Goal: Information Seeking & Learning: Learn about a topic

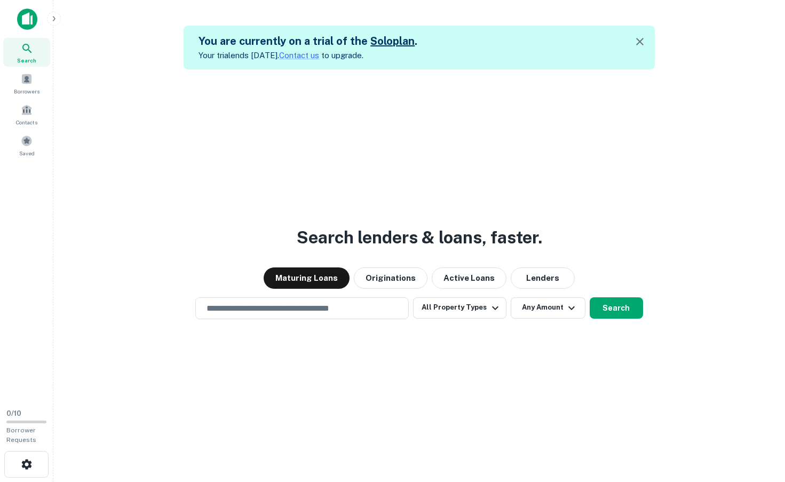
click at [452, 160] on div "Search lenders & loans, faster. Maturing Loans Originations Active Loans Lender…" at bounding box center [419, 310] width 715 height 482
click at [27, 85] on div "Borrowers" at bounding box center [26, 83] width 47 height 29
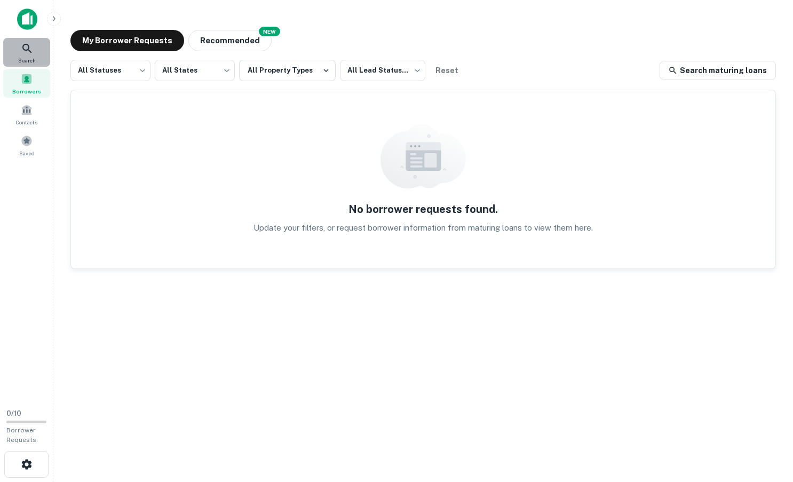
click at [23, 43] on icon at bounding box center [27, 48] width 13 height 13
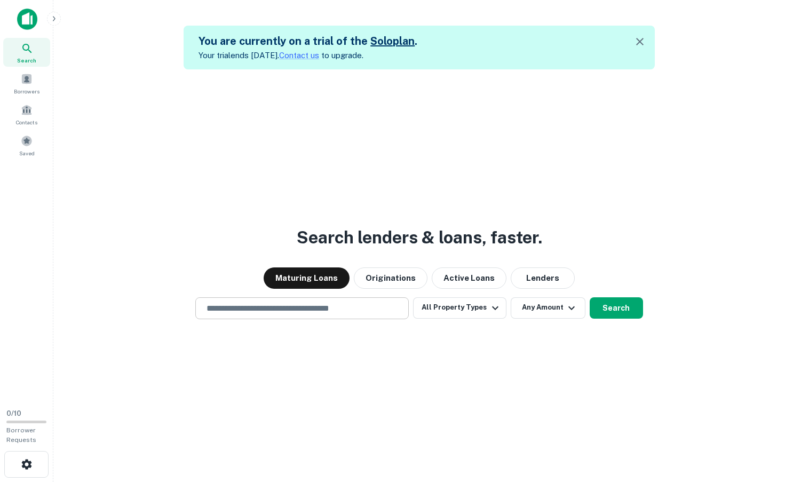
click at [319, 312] on input "text" at bounding box center [302, 308] width 204 height 12
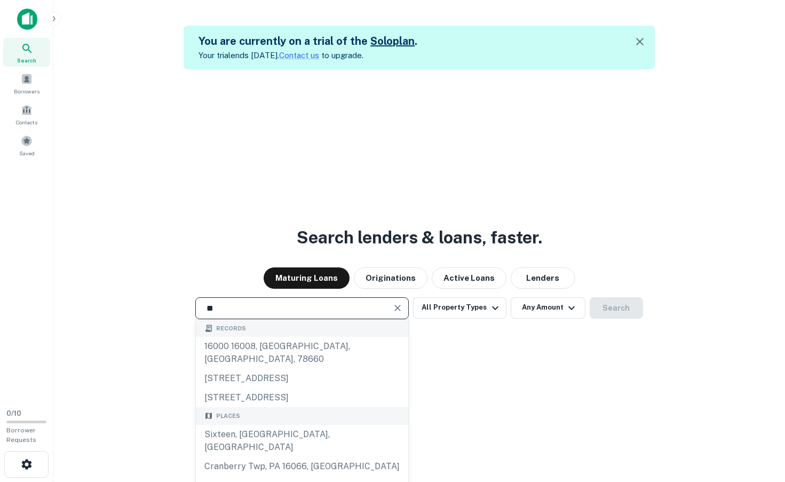
type input "*"
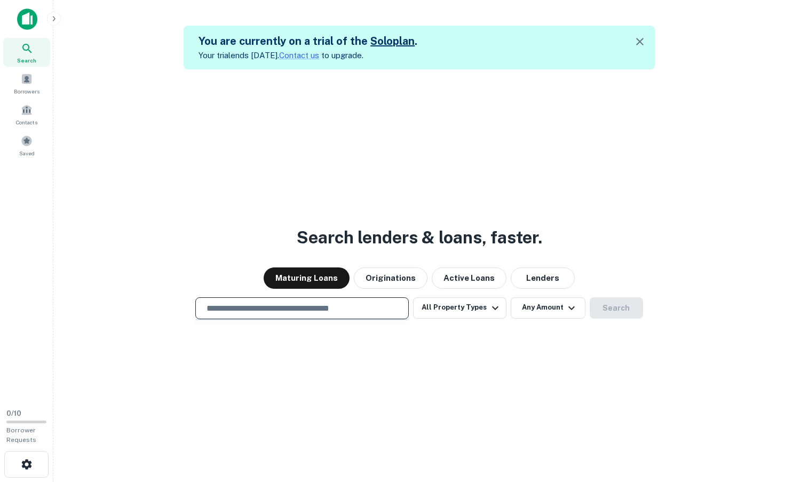
click at [296, 307] on input "text" at bounding box center [302, 308] width 204 height 12
paste input "**********"
type input "**********"
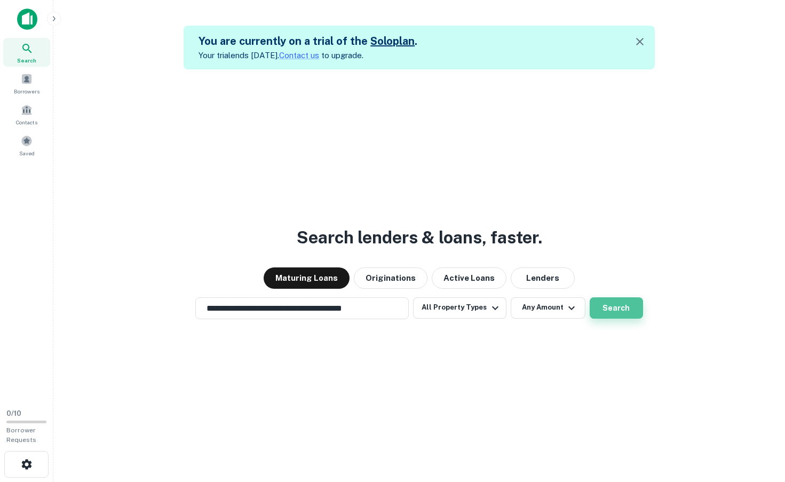
click at [615, 308] on button "Search" at bounding box center [616, 307] width 53 height 21
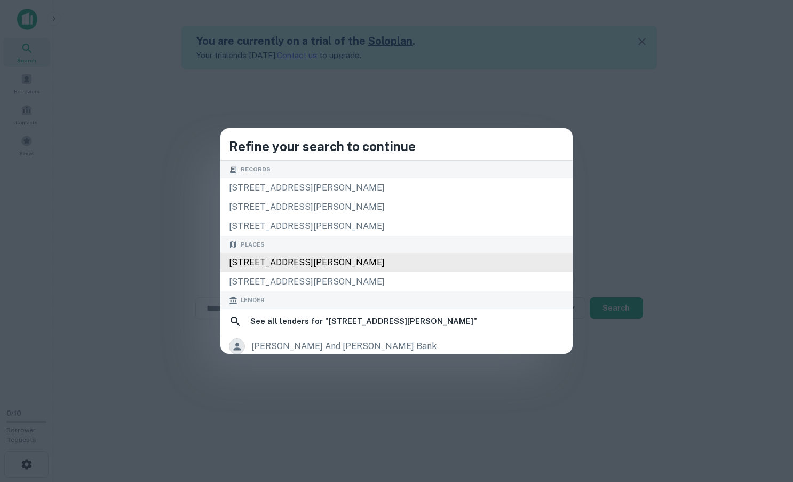
click at [320, 261] on div "1657 S Bascom Ave, Campbell, CA 95008, USA" at bounding box center [396, 262] width 352 height 19
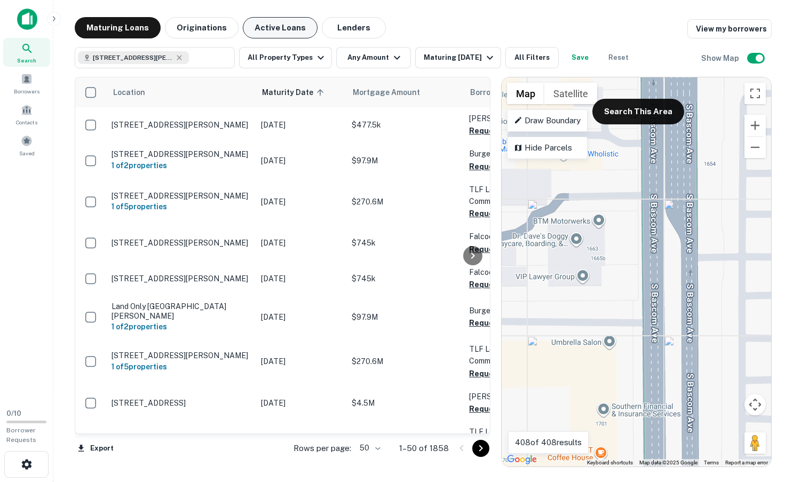
click at [269, 26] on button "Active Loans" at bounding box center [280, 27] width 75 height 21
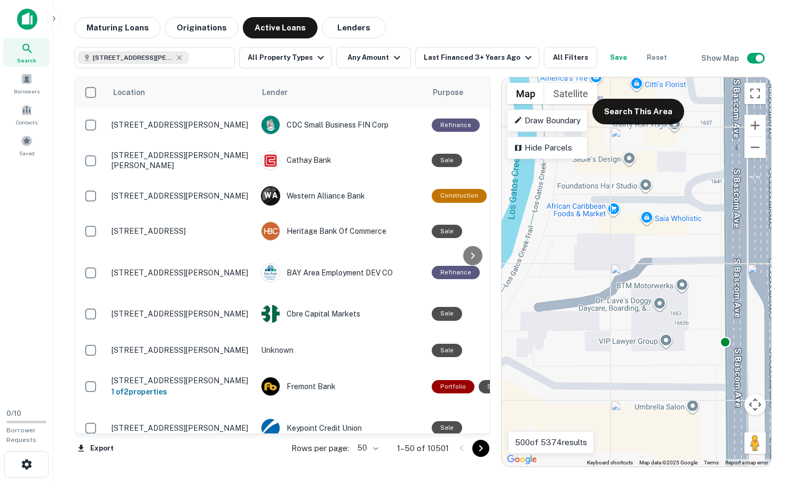
drag, startPoint x: 599, startPoint y: 235, endPoint x: 677, endPoint y: 295, distance: 98.5
click at [677, 295] on div "To activate drag with keyboard, press Alt + Enter. Once in keyboard drag state,…" at bounding box center [636, 271] width 269 height 389
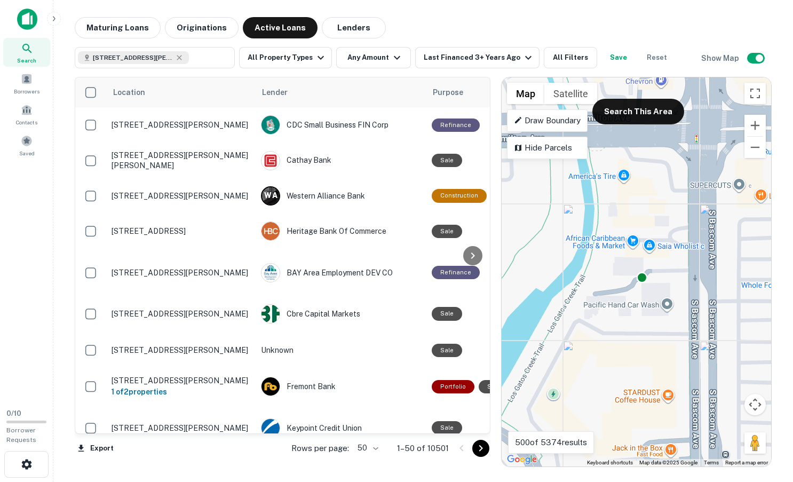
click at [666, 229] on div "To activate drag with keyboard, press Alt + Enter. Once in keyboard drag state,…" at bounding box center [636, 271] width 269 height 389
click at [666, 231] on div "To activate drag with keyboard, press Alt + Enter. Once in keyboard drag state,…" at bounding box center [636, 271] width 269 height 389
click at [676, 209] on div "To activate drag with keyboard, press Alt + Enter. Once in keyboard drag state,…" at bounding box center [636, 271] width 269 height 389
click at [645, 114] on button "Search This Area" at bounding box center [638, 112] width 92 height 26
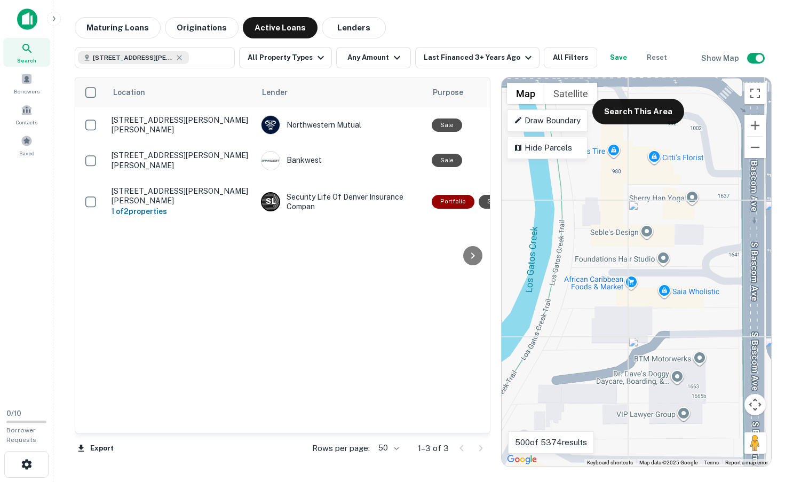
drag, startPoint x: 699, startPoint y: 216, endPoint x: 694, endPoint y: 319, distance: 102.6
click at [694, 319] on div "To activate drag with keyboard, press Alt + Enter. Once in keyboard drag state,…" at bounding box center [636, 271] width 269 height 389
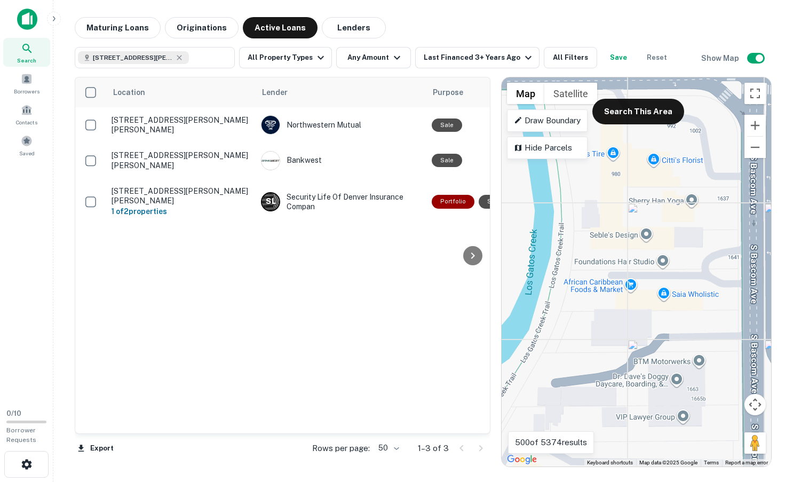
click at [707, 258] on div "To activate drag with keyboard, press Alt + Enter. Once in keyboard drag state,…" at bounding box center [636, 271] width 269 height 389
drag, startPoint x: 703, startPoint y: 258, endPoint x: 697, endPoint y: 258, distance: 5.9
click at [702, 258] on div "To activate drag with keyboard, press Alt + Enter. Once in keyboard drag state,…" at bounding box center [636, 271] width 269 height 389
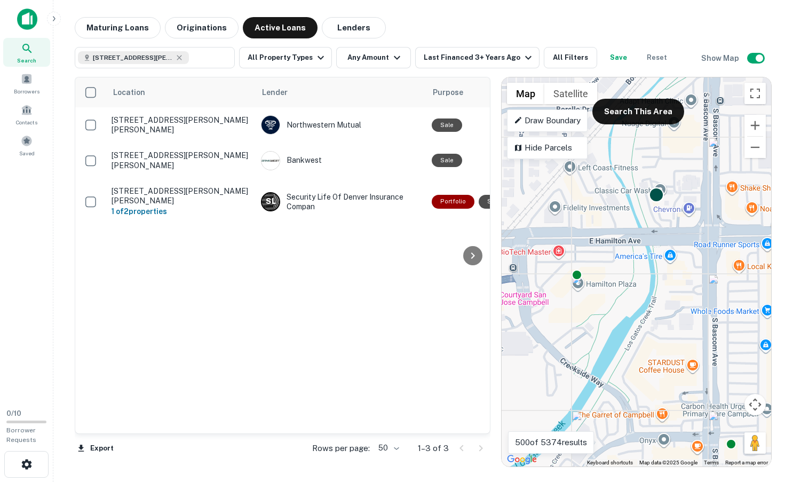
click at [655, 192] on div at bounding box center [655, 194] width 15 height 15
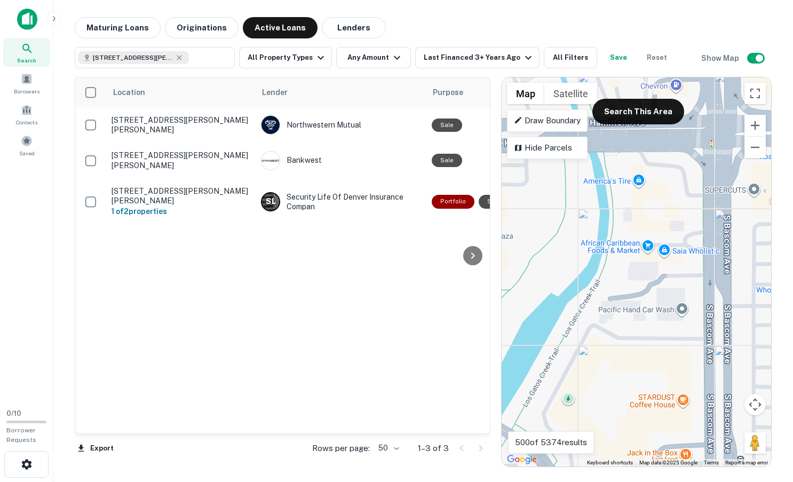
click at [296, 311] on div "Location Lender Purpose Type Mortgage Amount Borrower Last Financed Date sorted…" at bounding box center [282, 255] width 415 height 356
click at [682, 234] on div "To navigate, press the arrow keys. To activate drag with keyboard, press Alt + …" at bounding box center [636, 271] width 269 height 389
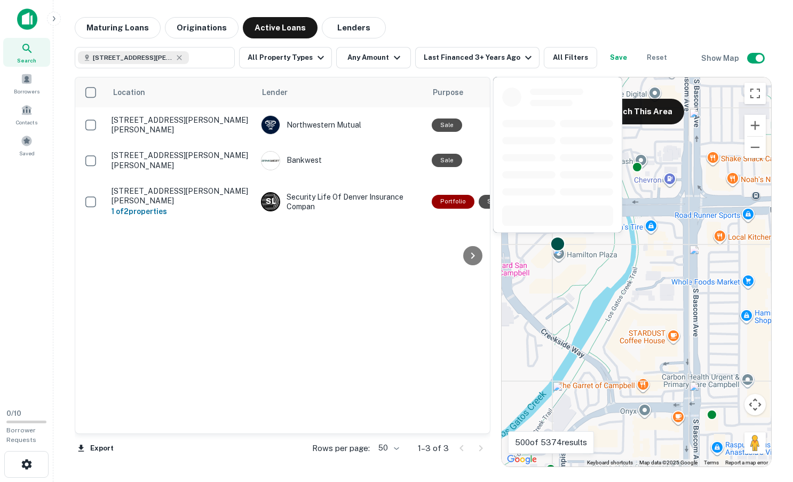
click at [553, 242] on div at bounding box center [557, 243] width 15 height 15
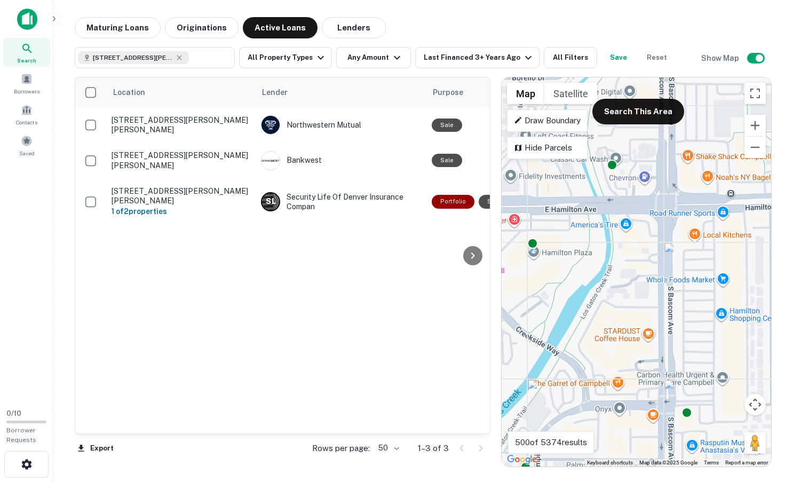
drag, startPoint x: 709, startPoint y: 297, endPoint x: 656, endPoint y: 286, distance: 53.4
click at [656, 286] on div "To navigate, press the arrow keys. To activate drag with keyboard, press Alt + …" at bounding box center [636, 271] width 269 height 389
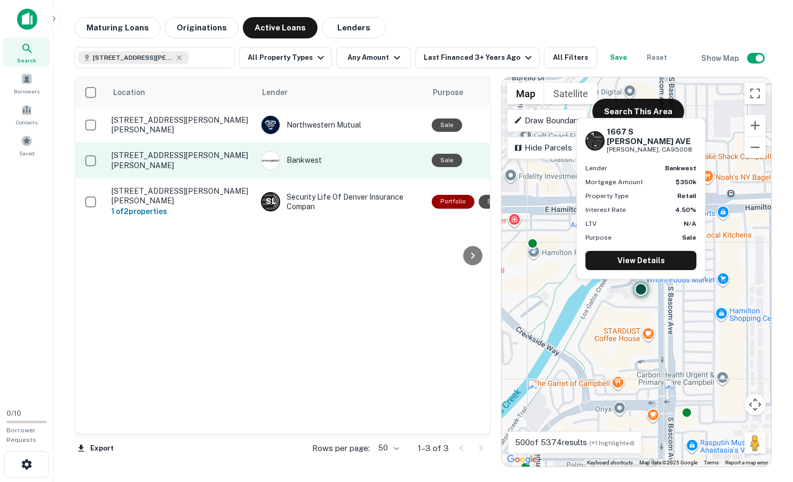
click at [140, 158] on p "1667 S Bascom Ave Campbell, CA95008" at bounding box center [181, 159] width 139 height 19
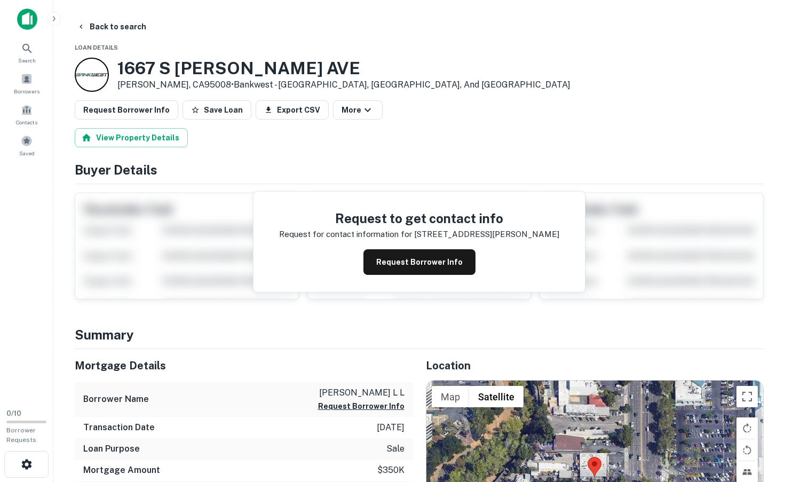
click at [257, 160] on h4 "Buyer Details" at bounding box center [419, 169] width 689 height 19
click at [23, 47] on icon at bounding box center [26, 48] width 9 height 9
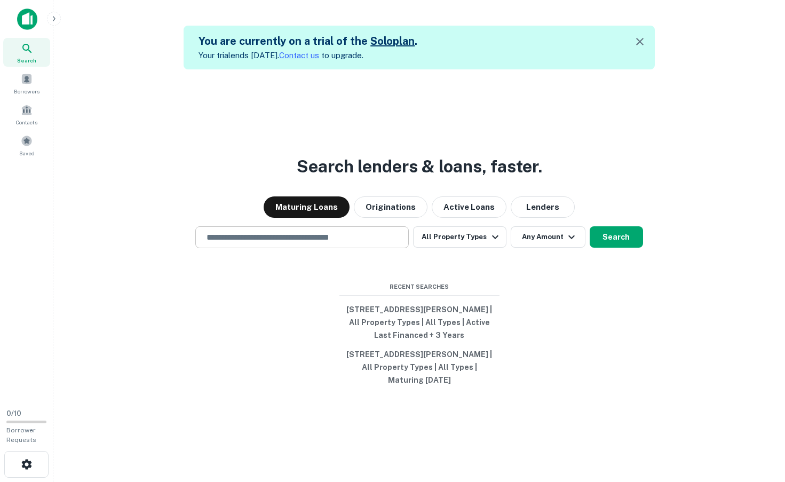
click at [306, 236] on input "text" at bounding box center [302, 237] width 204 height 12
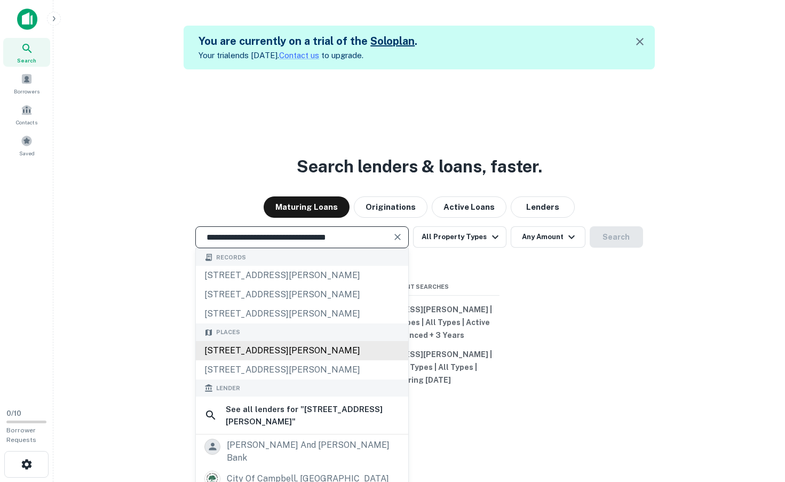
type input "**********"
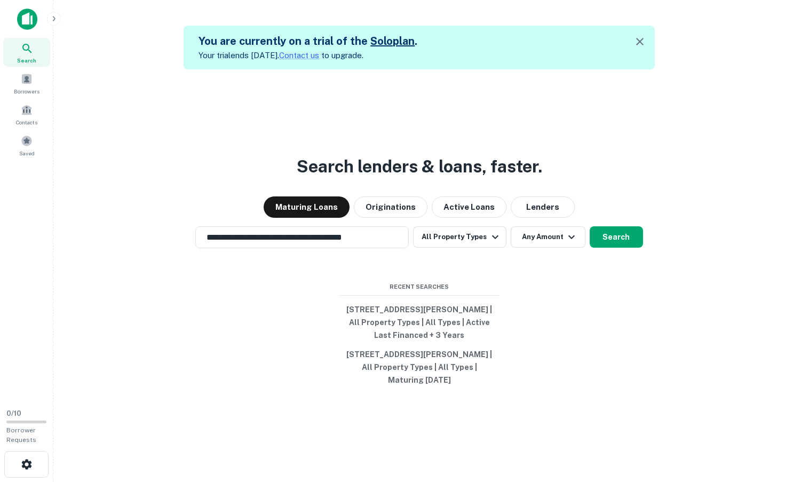
click at [584, 336] on div "**********" at bounding box center [419, 310] width 715 height 482
click at [404, 314] on button "[STREET_ADDRESS][PERSON_NAME] | All Property Types | All Types | Active Last Fi…" at bounding box center [419, 322] width 160 height 45
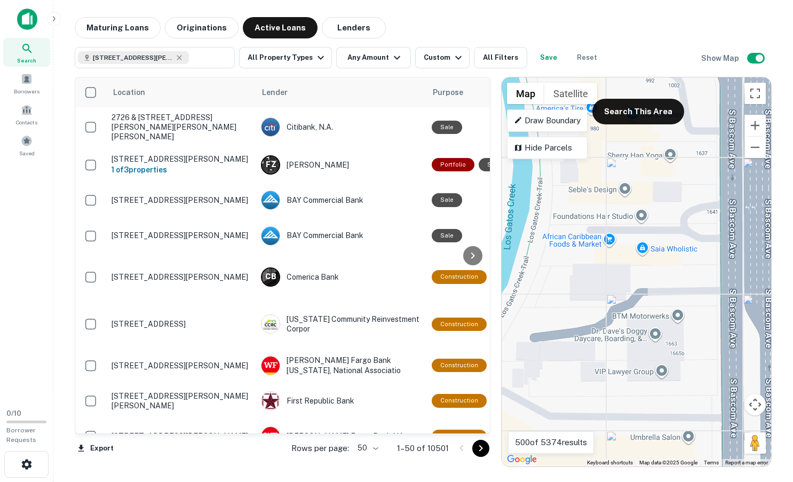
drag, startPoint x: 614, startPoint y: 260, endPoint x: 612, endPoint y: 281, distance: 20.9
click at [612, 281] on div "To activate drag with keyboard, press Alt + Enter. Once in keyboard drag state,…" at bounding box center [636, 271] width 269 height 389
click at [650, 112] on button "Search This Area" at bounding box center [638, 112] width 92 height 26
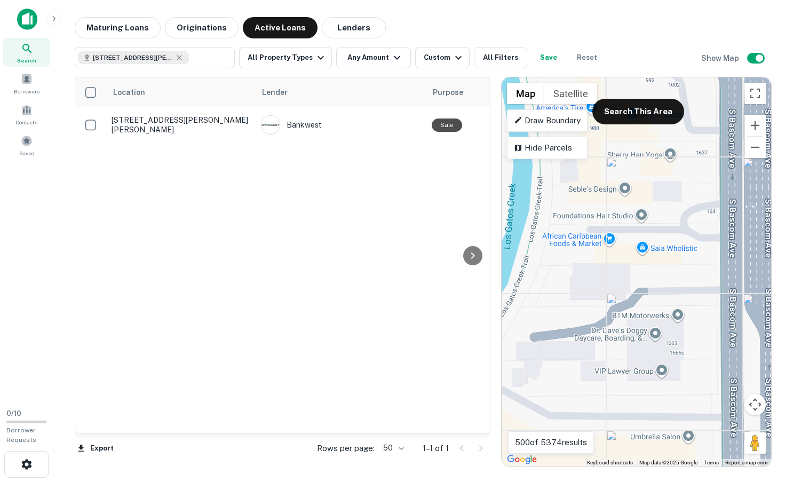
click at [219, 321] on div "Location Lender Purpose Type Mortgage Amount Borrower Last Financed Date Maturi…" at bounding box center [282, 255] width 415 height 356
click at [338, 28] on button "Lenders" at bounding box center [354, 27] width 64 height 21
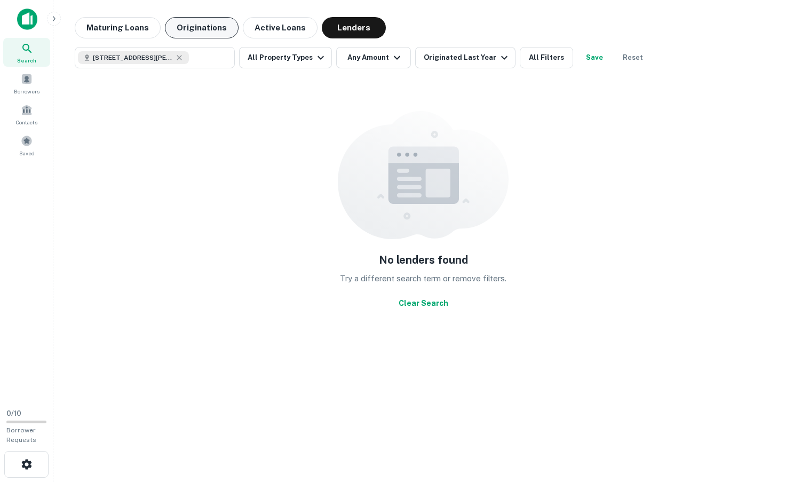
click at [199, 26] on button "Originations" at bounding box center [202, 27] width 74 height 21
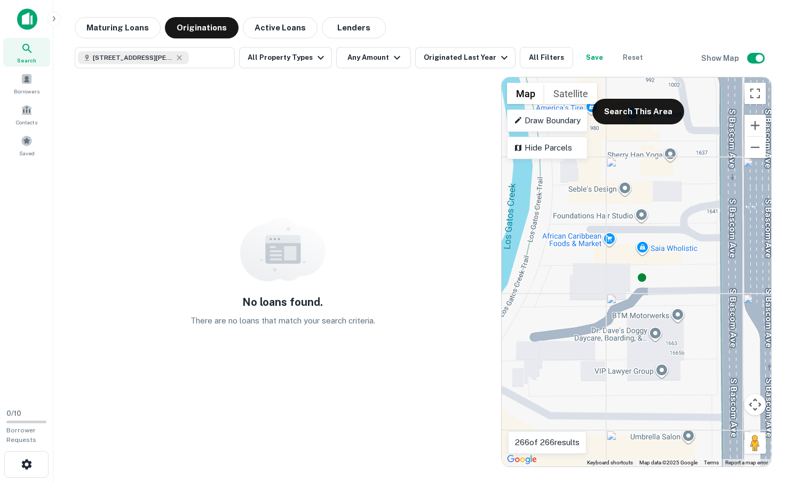
click at [623, 255] on div "To activate drag with keyboard, press Alt + Enter. Once in keyboard drag state,…" at bounding box center [636, 271] width 269 height 389
click at [674, 235] on div "To activate drag with keyboard, press Alt + Enter. Once in keyboard drag state,…" at bounding box center [636, 271] width 269 height 389
click at [27, 115] on span at bounding box center [27, 110] width 12 height 12
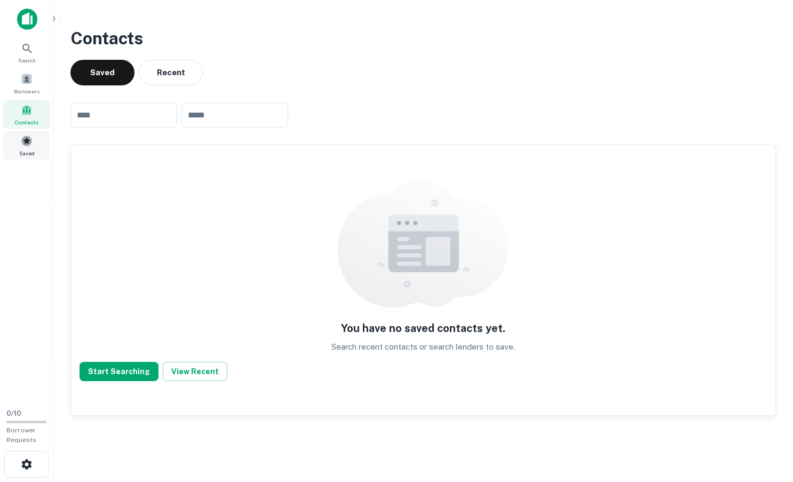
click at [29, 141] on span at bounding box center [27, 141] width 12 height 12
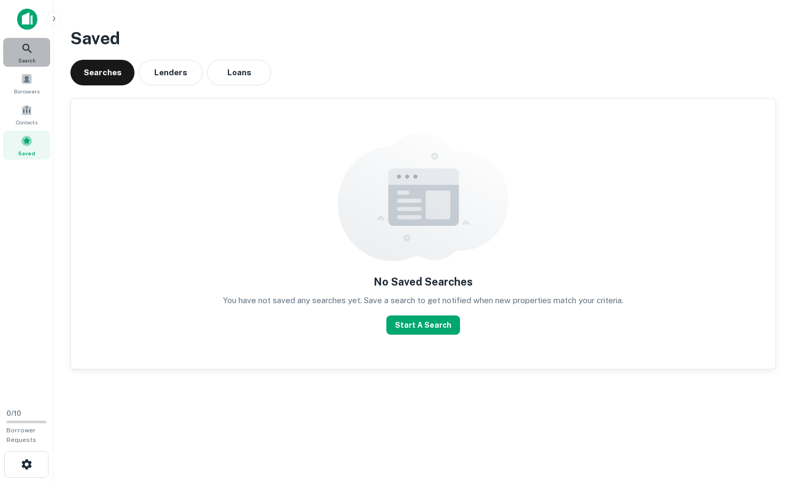
click at [27, 53] on icon at bounding box center [27, 48] width 13 height 13
